Goal: Task Accomplishment & Management: Manage account settings

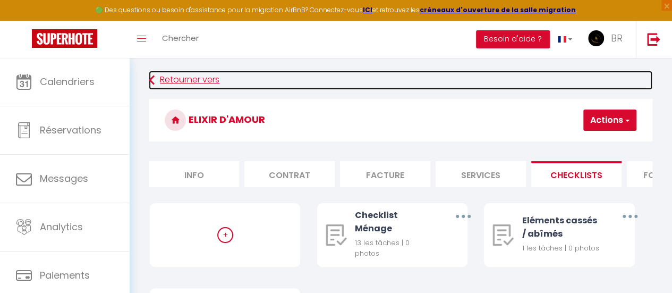
click at [189, 82] on link "Retourner vers" at bounding box center [400, 80] width 503 height 19
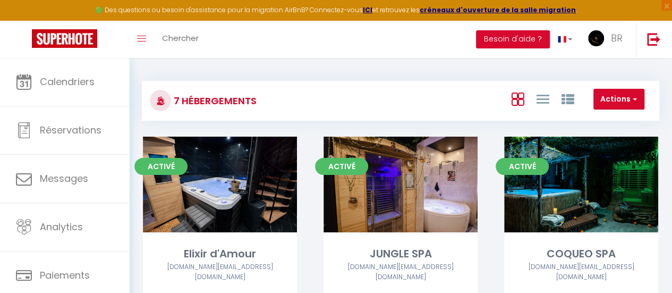
scroll to position [256, 0]
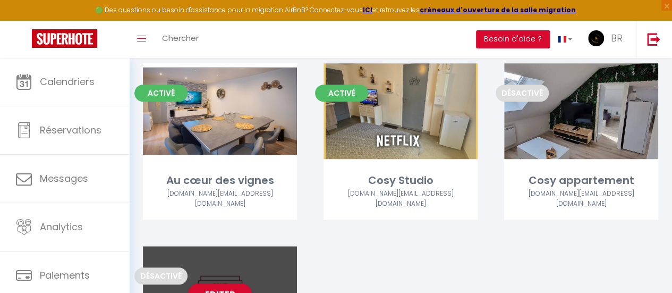
click at [237, 246] on div "Editer" at bounding box center [220, 294] width 154 height 96
select select "3"
select select "2"
select select "1"
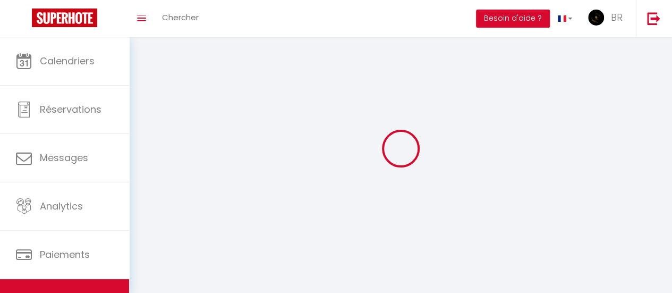
select select
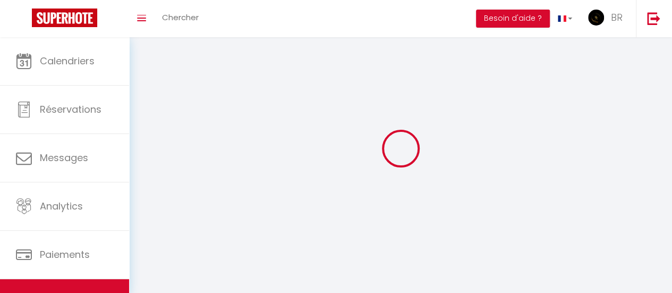
checkbox input "false"
select select
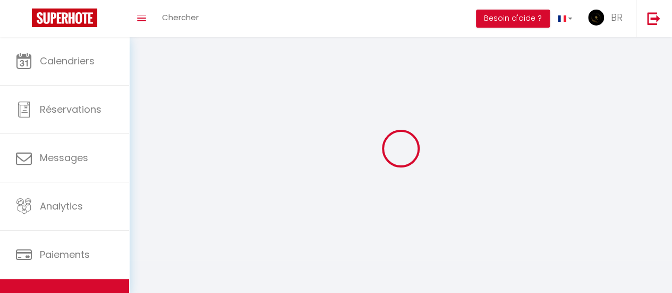
select select
select select "1"
select select
select select "28"
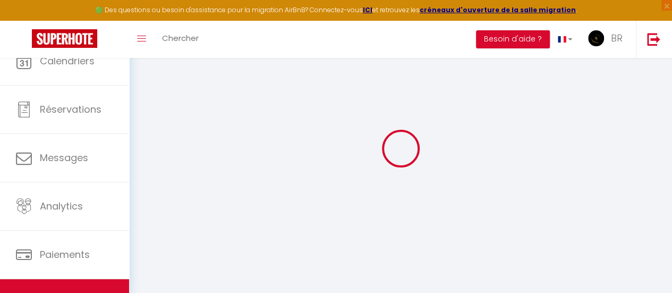
select select
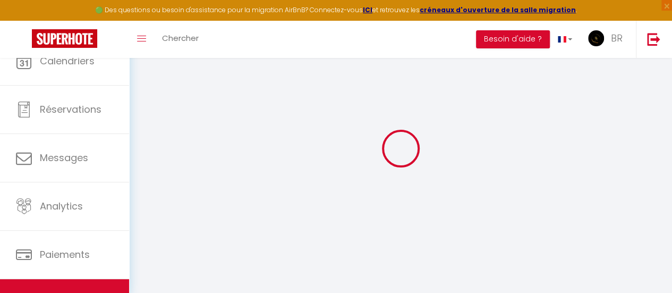
select select
checkbox input "false"
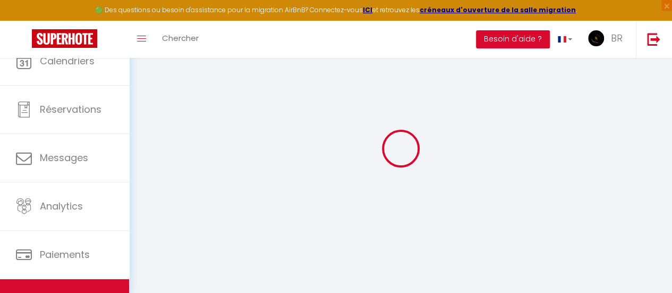
select select
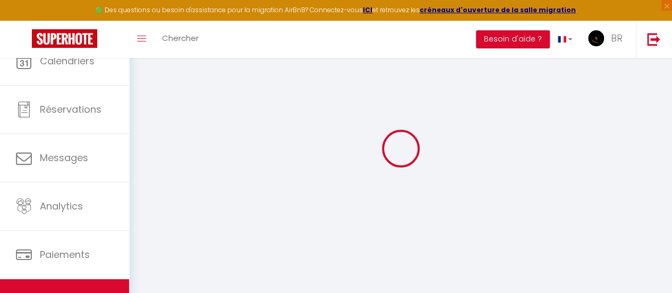
select select
checkbox input "false"
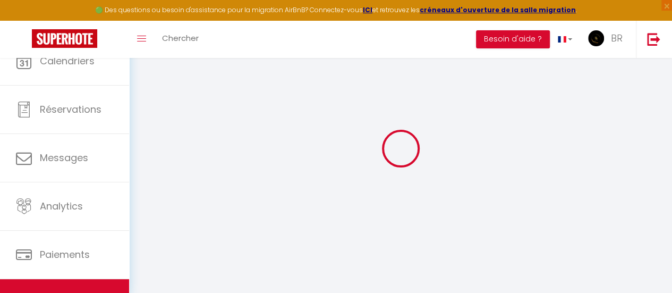
checkbox input "false"
select select
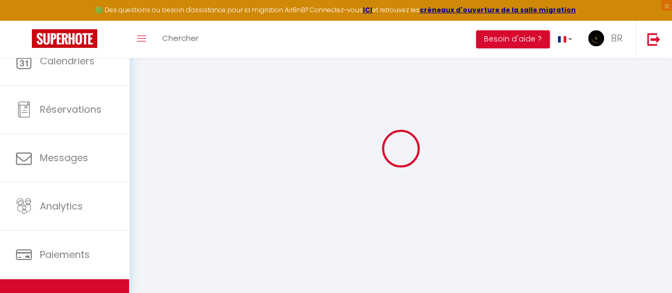
select select
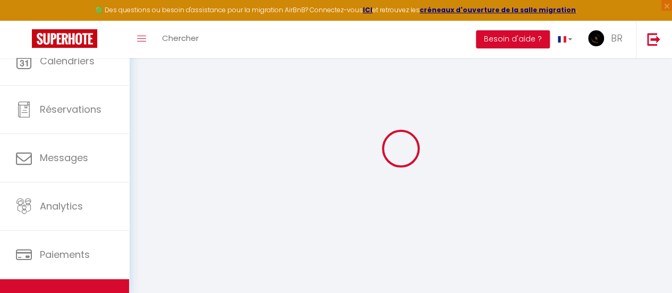
checkbox input "false"
select select
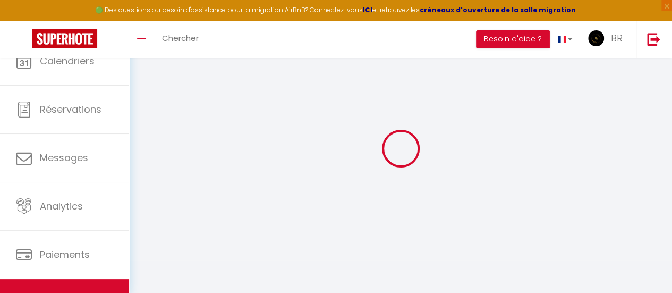
select select
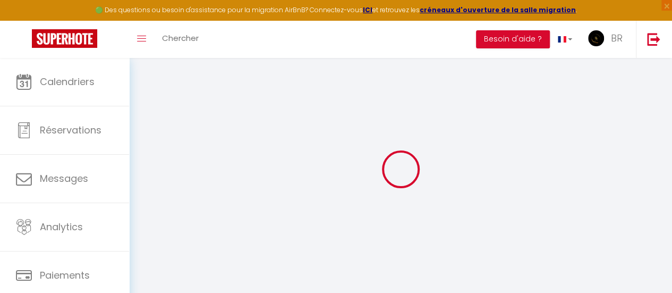
select select
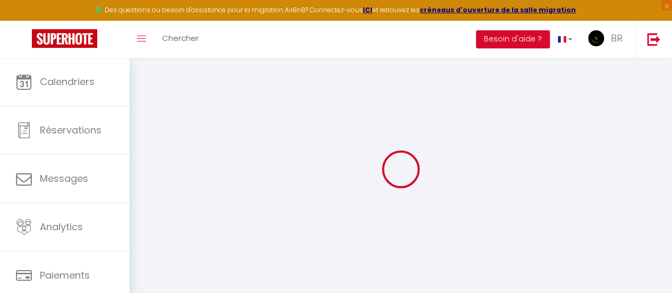
select select
checkbox input "false"
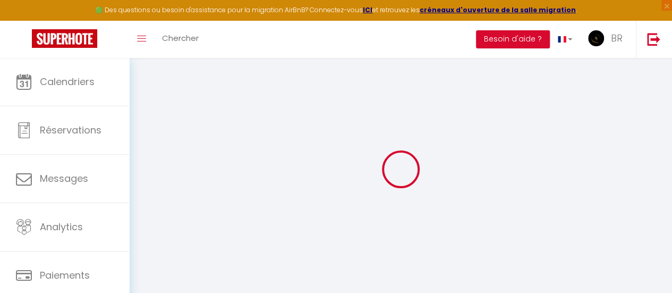
select select
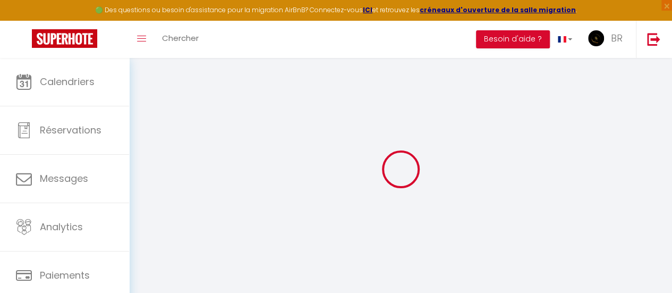
select select
checkbox input "false"
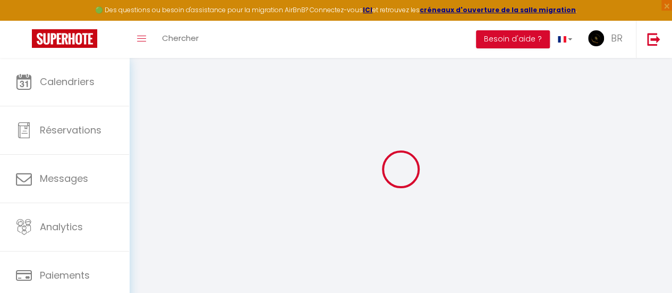
checkbox input "false"
select select
type input "L'Isle en ville - T2 [GEOGRAPHIC_DATA] et central"
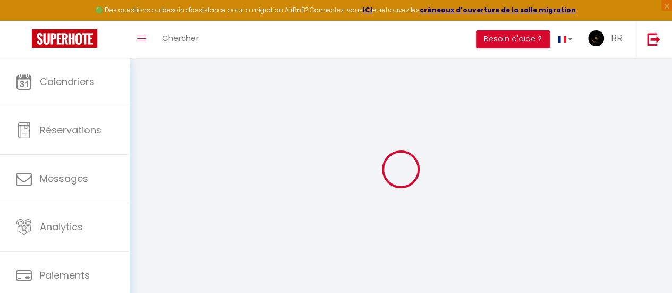
type input "BR VENTURE"
type input "70"
type input "20"
select select
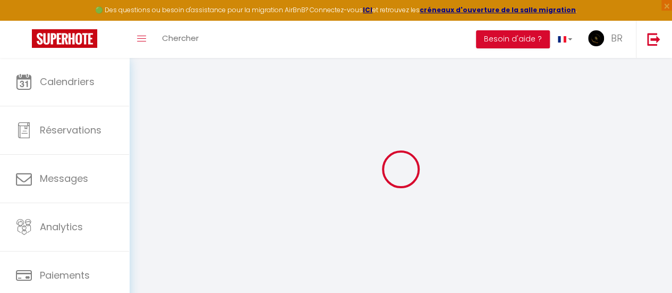
select select
type input "16 Quai [PERSON_NAME]"
type input "02400"
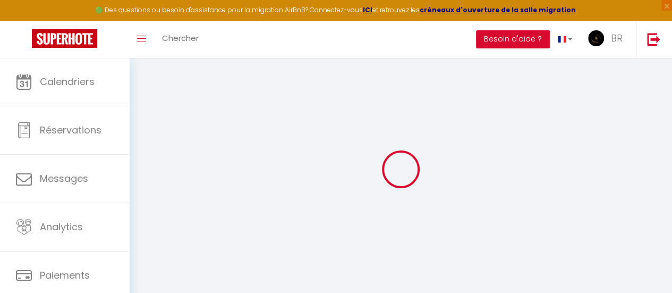
type input "Château-Thierry"
type input "[EMAIL_ADDRESS][DOMAIN_NAME]"
select select "5848"
checkbox input "false"
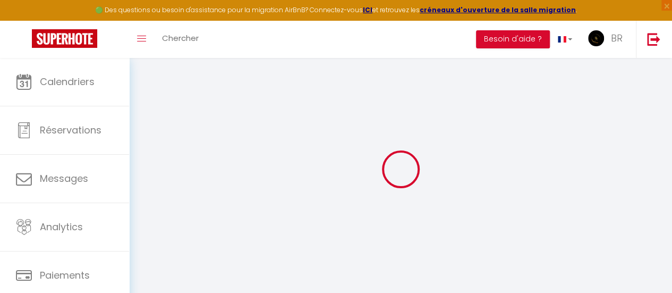
checkbox input "false"
type input "0"
select select
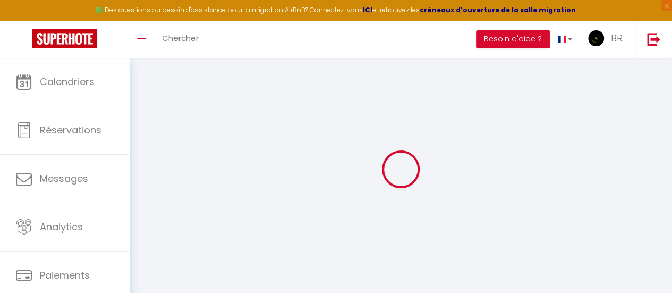
select select
checkbox input "false"
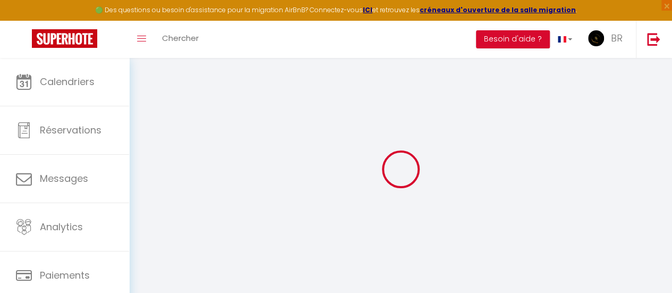
checkbox input "false"
select select
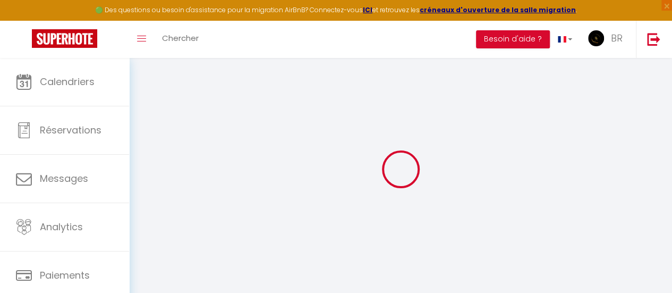
select select
checkbox input "false"
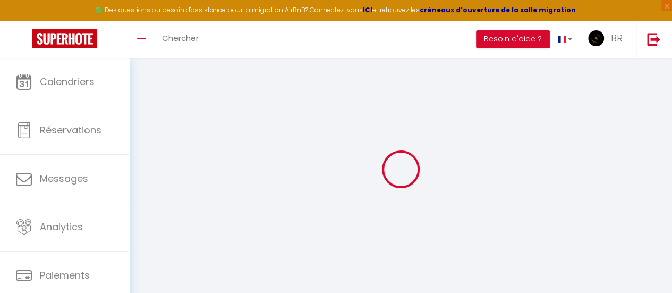
checkbox input "false"
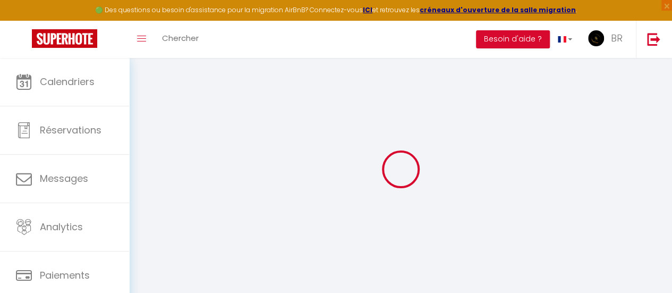
checkbox input "false"
select select "16:00"
select select "00:00"
select select "11:00"
select select "30"
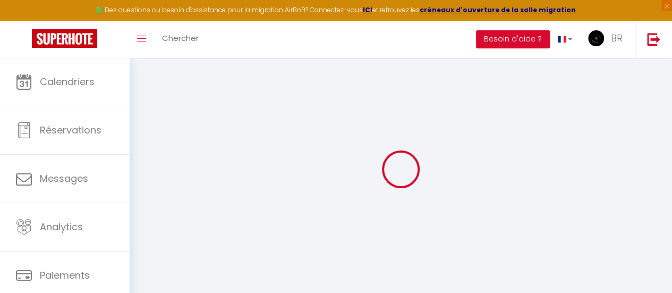
select select "120"
checkbox input "false"
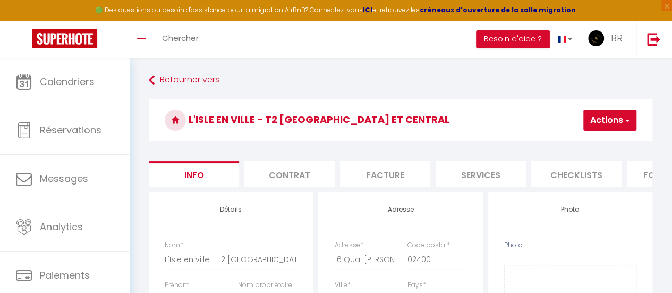
checkbox input "false"
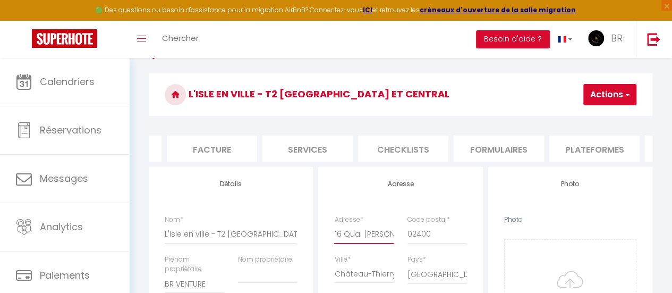
scroll to position [0, 3]
drag, startPoint x: 334, startPoint y: 242, endPoint x: 403, endPoint y: 240, distance: 69.0
click at [403, 240] on div "Adresse * [STREET_ADDRESS][PERSON_NAME] Code postal * 02400" at bounding box center [400, 234] width 146 height 40
